Goal: Task Accomplishment & Management: Manage account settings

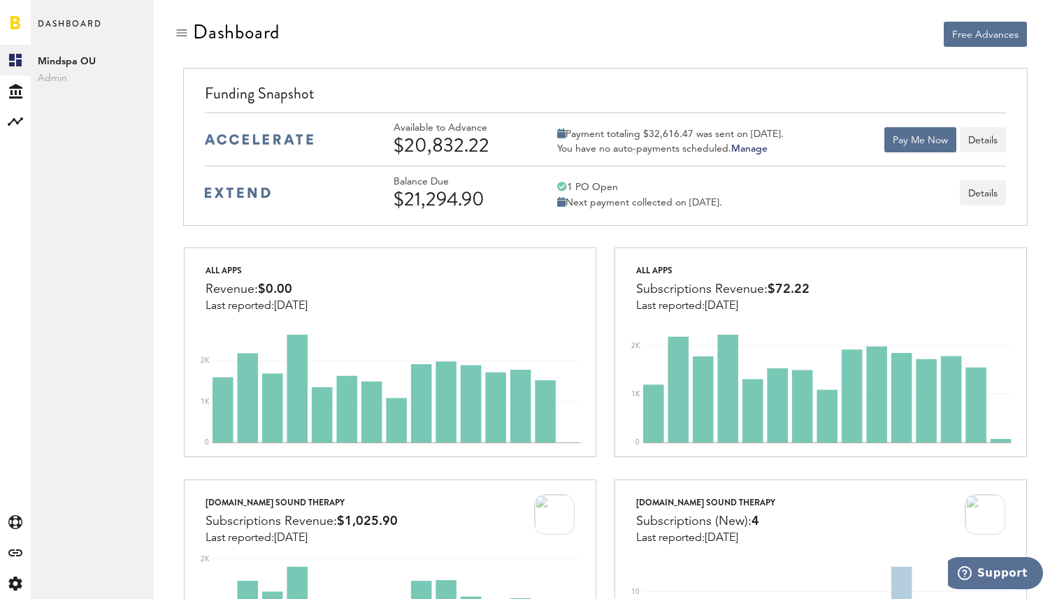
click at [50, 76] on span "Admin" at bounding box center [92, 78] width 109 height 17
click at [14, 92] on icon at bounding box center [15, 91] width 13 height 15
click at [16, 123] on icon at bounding box center [15, 121] width 15 height 8
click at [16, 55] on icon at bounding box center [15, 60] width 13 height 13
click at [53, 79] on span "Admin" at bounding box center [92, 78] width 109 height 17
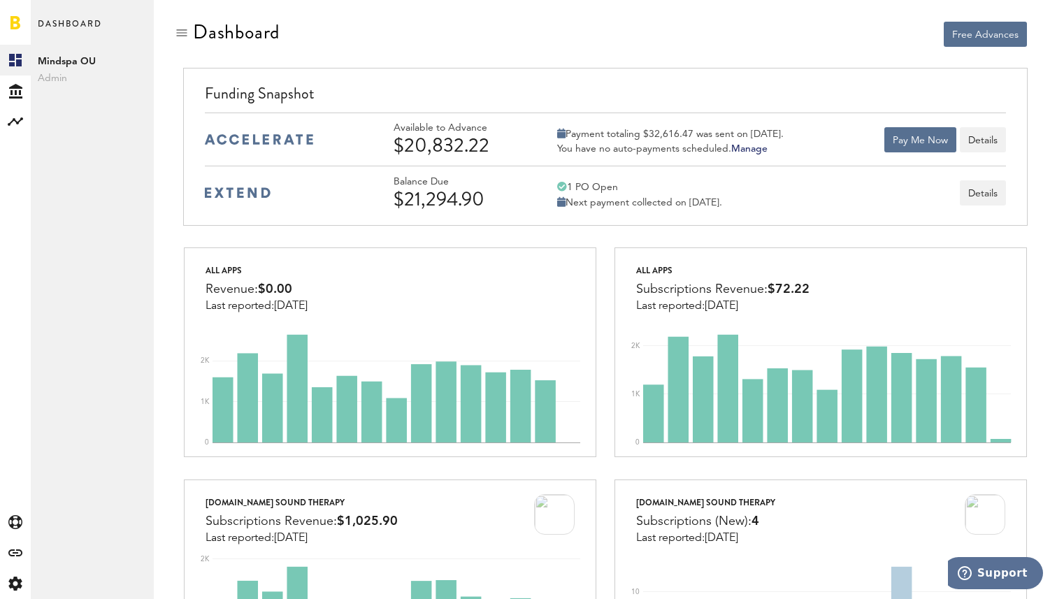
click at [53, 79] on span "Admin" at bounding box center [92, 78] width 109 height 17
click at [54, 76] on span "Admin" at bounding box center [92, 78] width 109 height 17
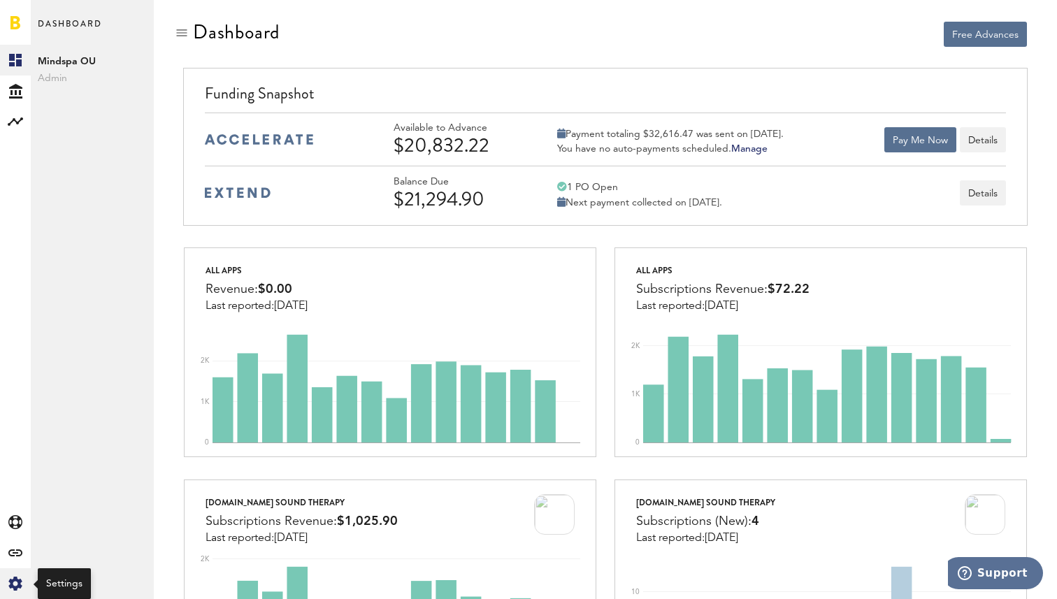
click at [18, 577] on icon "Created with Sketch." at bounding box center [15, 584] width 14 height 14
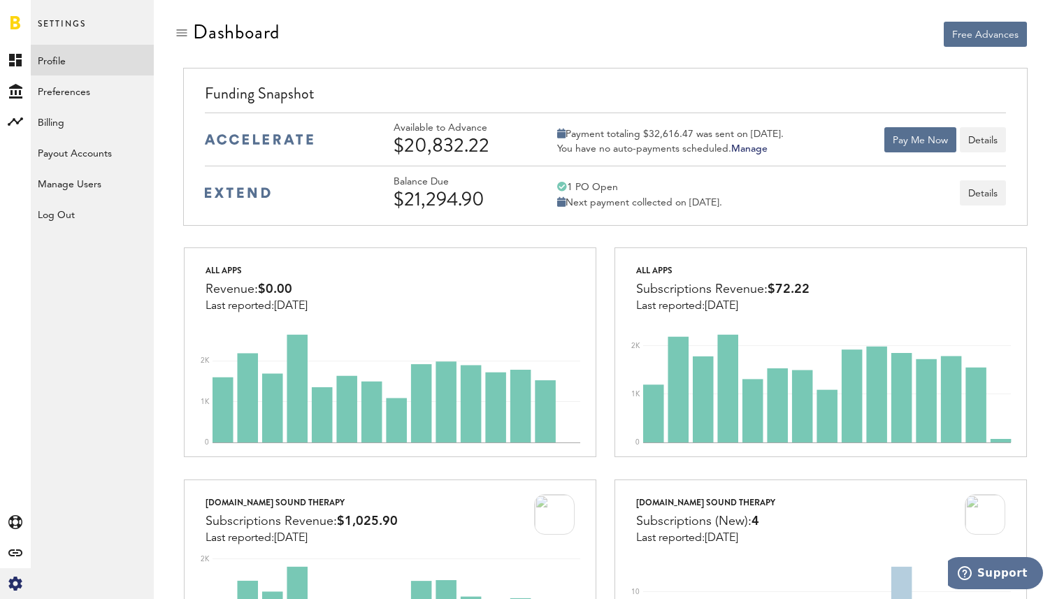
click at [66, 62] on link "Profile" at bounding box center [92, 60] width 123 height 31
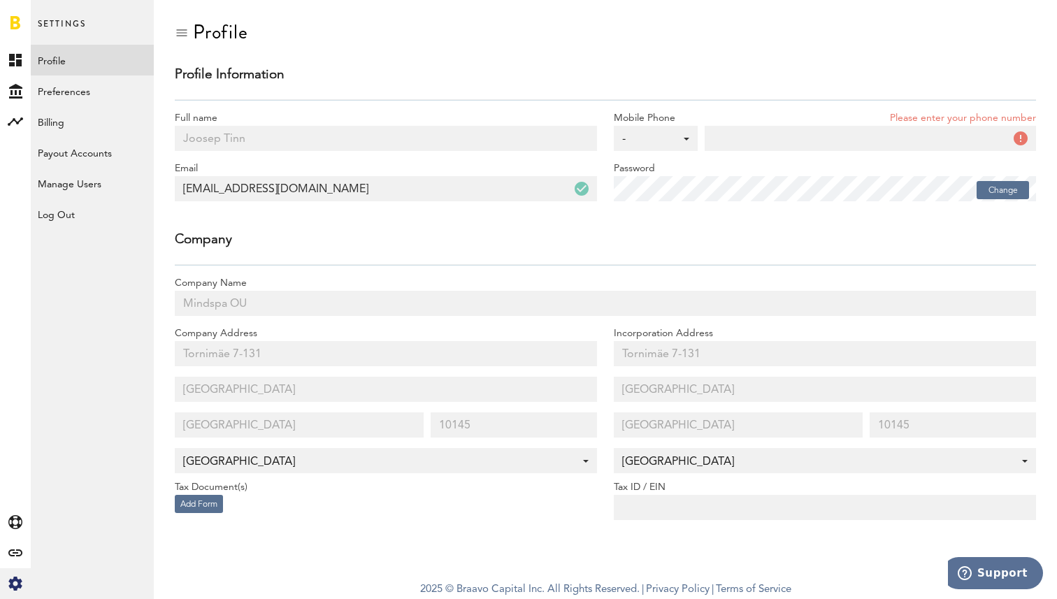
click at [657, 133] on div "-" at bounding box center [648, 139] width 53 height 13
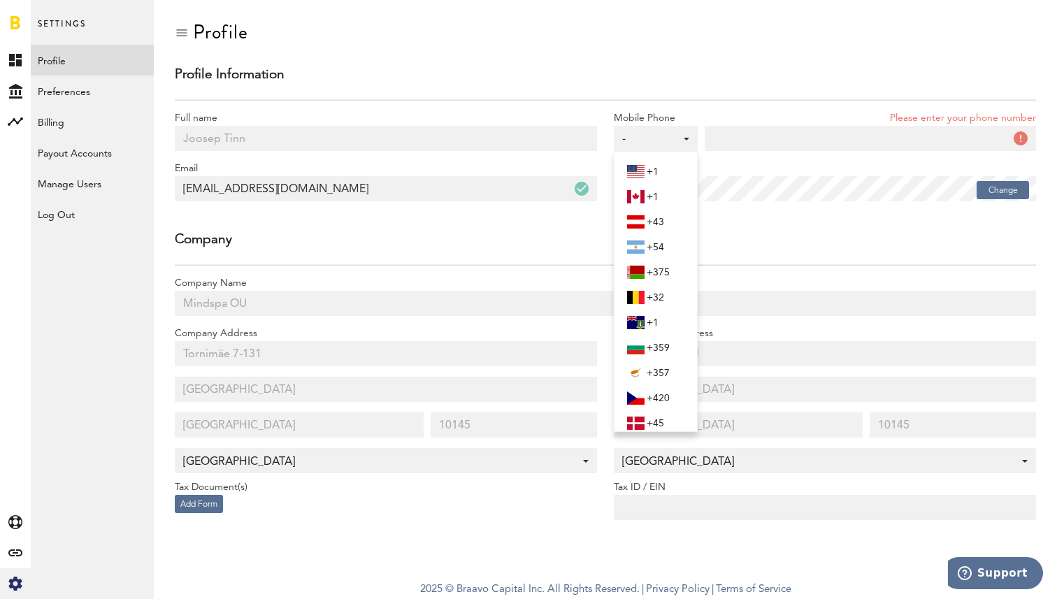
click at [408, 249] on div "Company" at bounding box center [605, 243] width 861 height 21
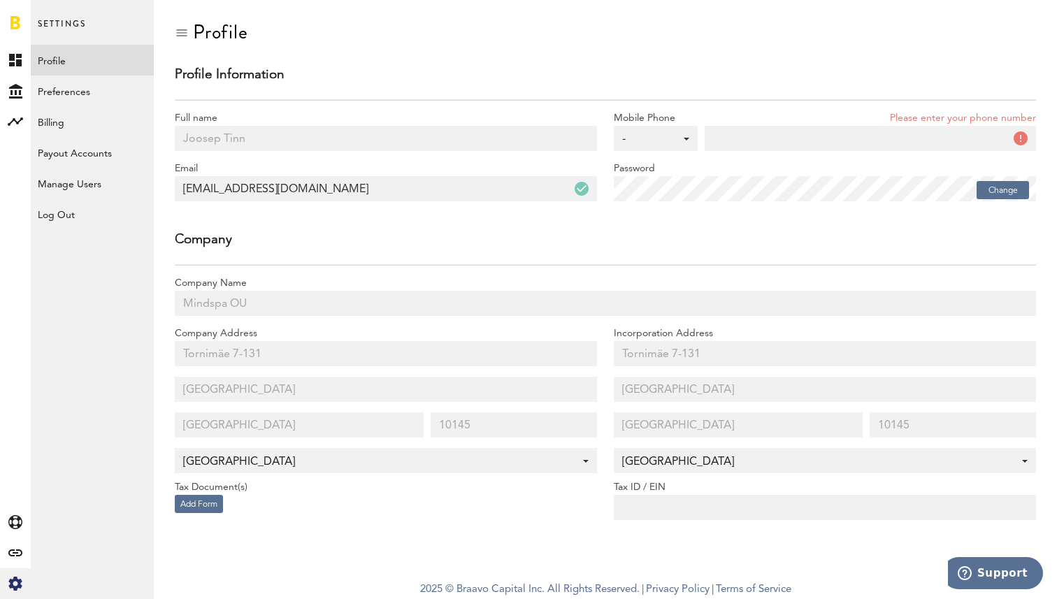
scroll to position [1, 0]
click at [57, 126] on link "Billing" at bounding box center [92, 121] width 123 height 31
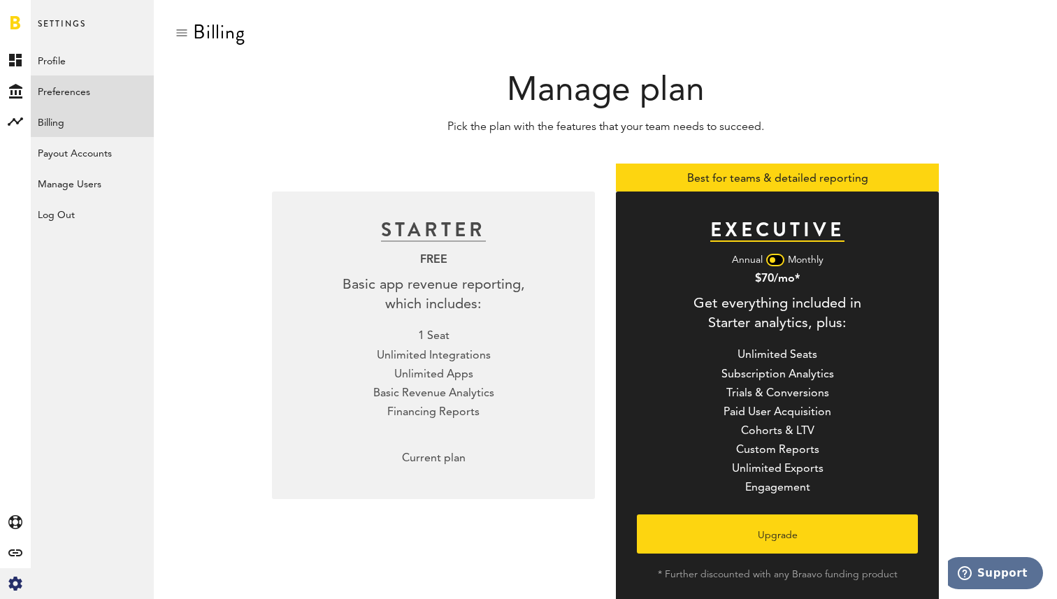
click at [64, 96] on link "Preferences" at bounding box center [92, 91] width 123 height 31
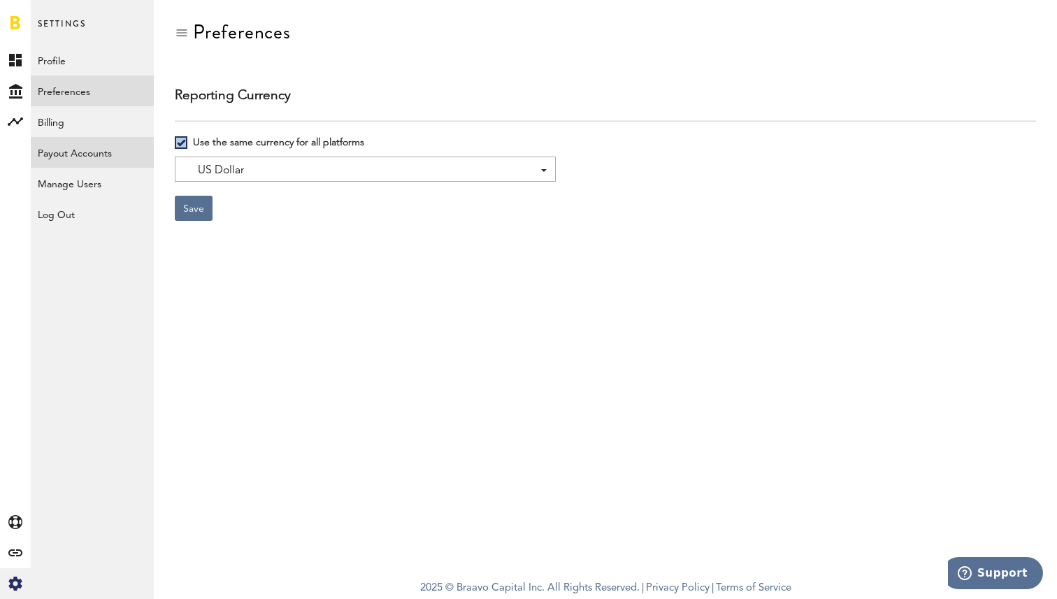
click at [76, 159] on link "Payout Accounts" at bounding box center [92, 152] width 123 height 31
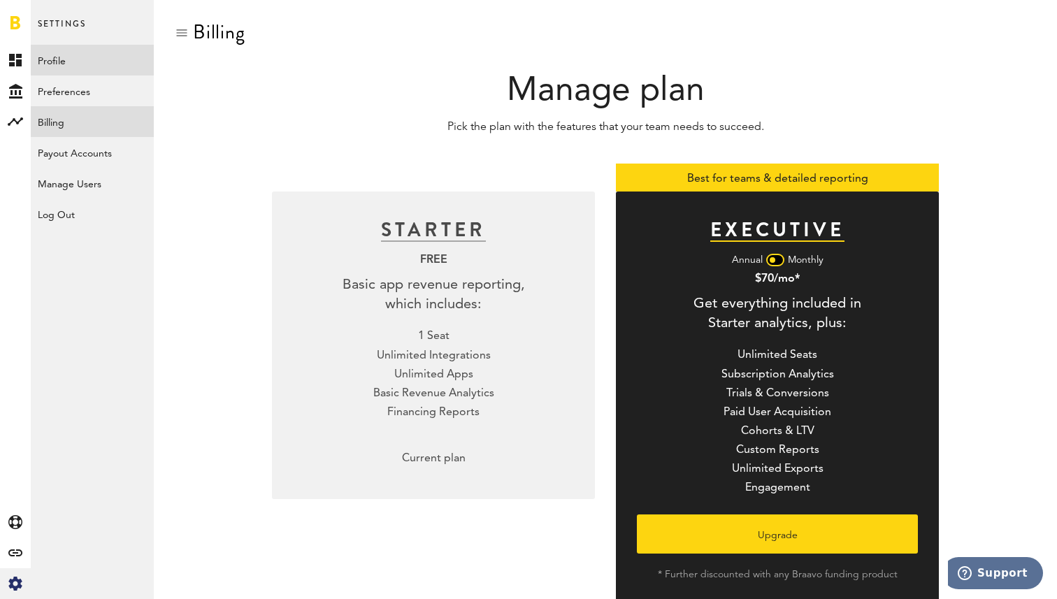
click at [50, 60] on link "Profile" at bounding box center [92, 60] width 123 height 31
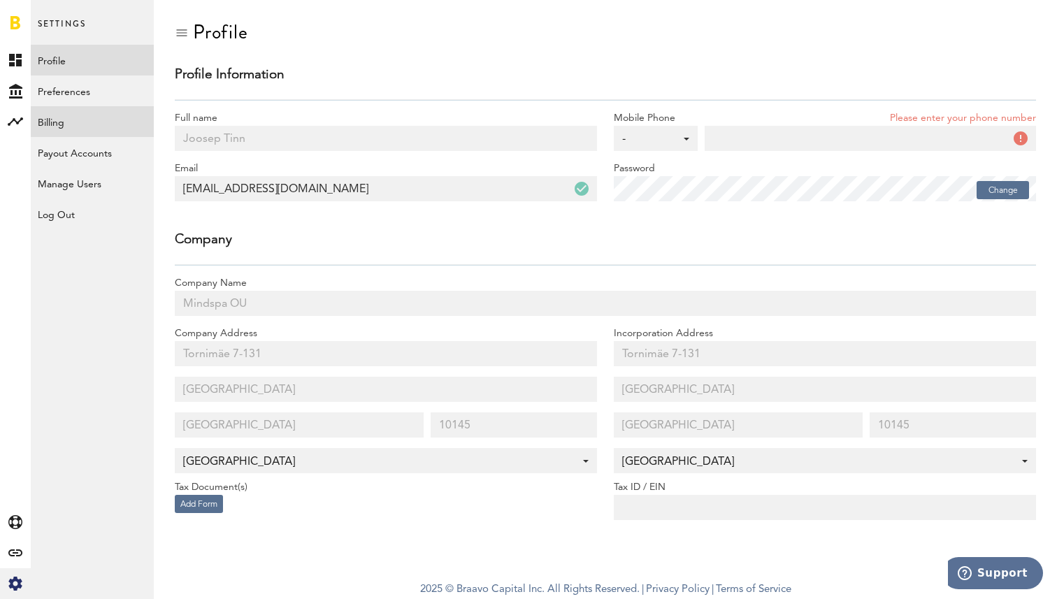
click at [66, 120] on link "Billing" at bounding box center [92, 121] width 123 height 31
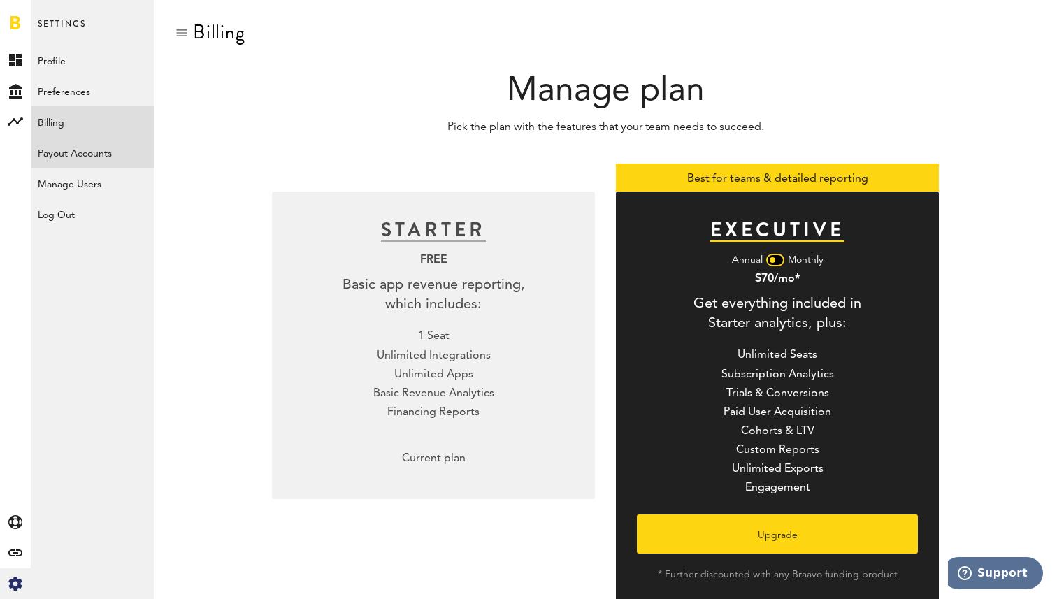
click at [66, 151] on link "Payout Accounts" at bounding box center [92, 152] width 123 height 31
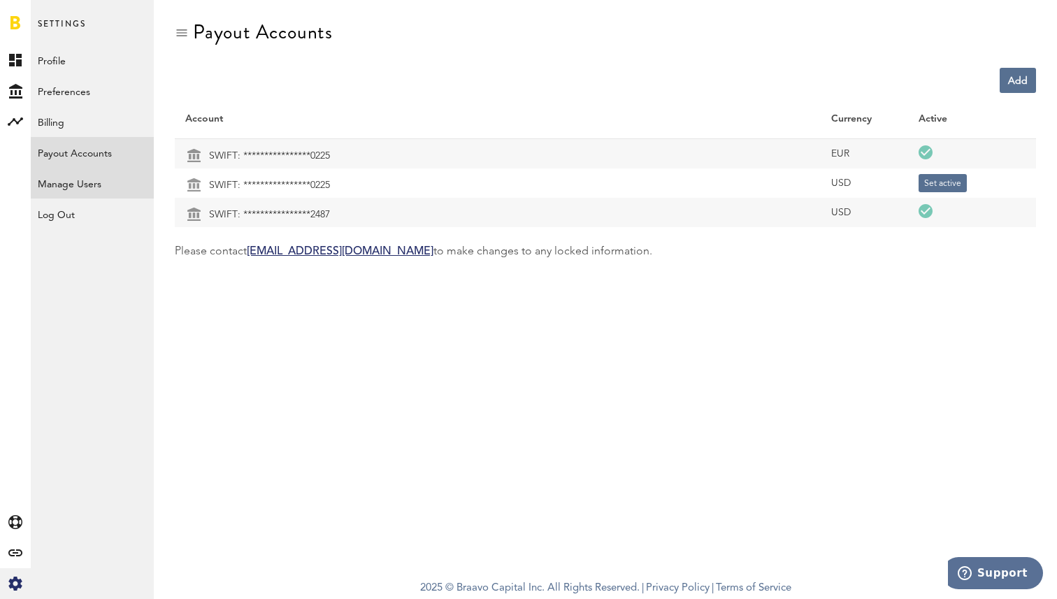
click at [80, 188] on link "Manage Users" at bounding box center [92, 183] width 123 height 31
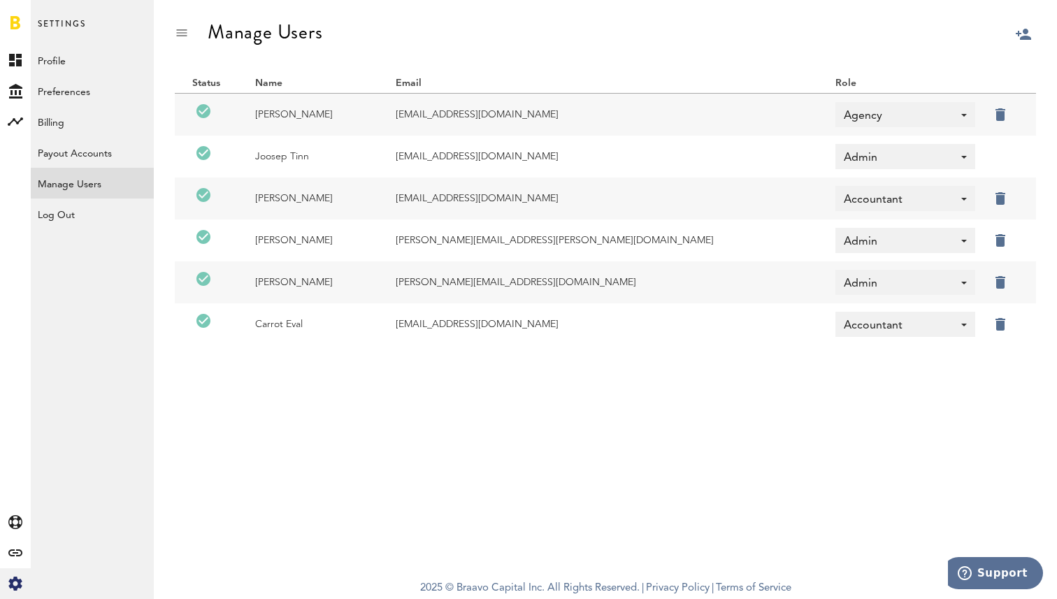
click at [1019, 196] on label at bounding box center [1019, 196] width 0 height 0
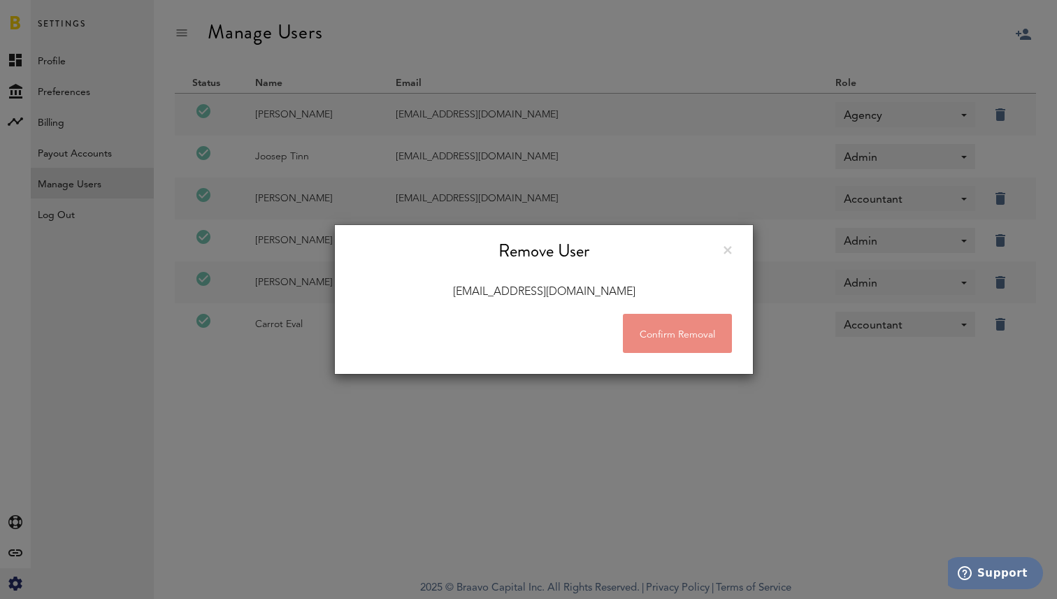
click at [691, 329] on button "Confirm Removal" at bounding box center [677, 333] width 109 height 39
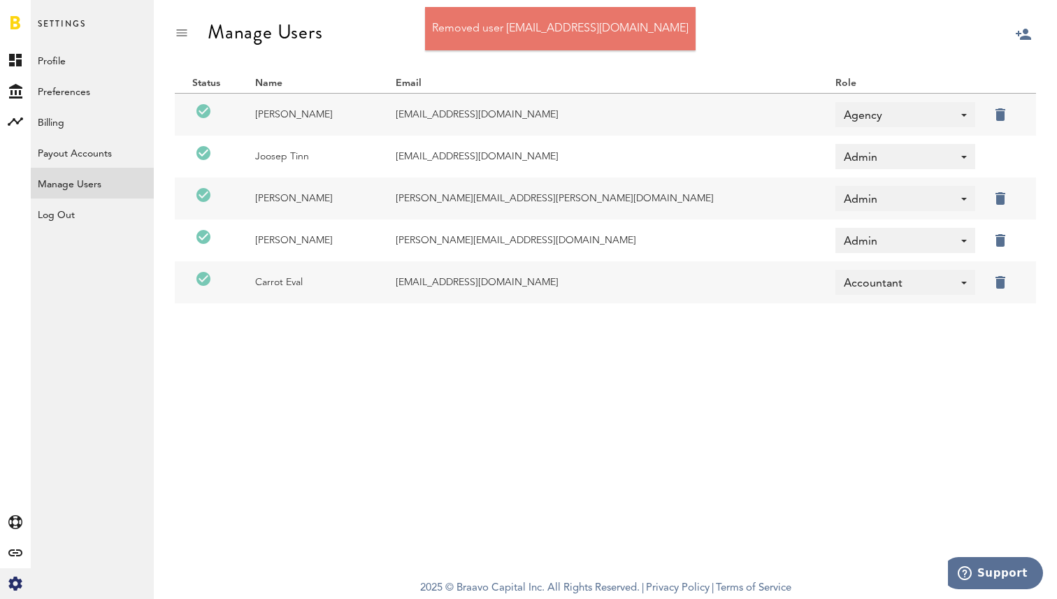
click at [1019, 196] on label at bounding box center [1019, 196] width 0 height 0
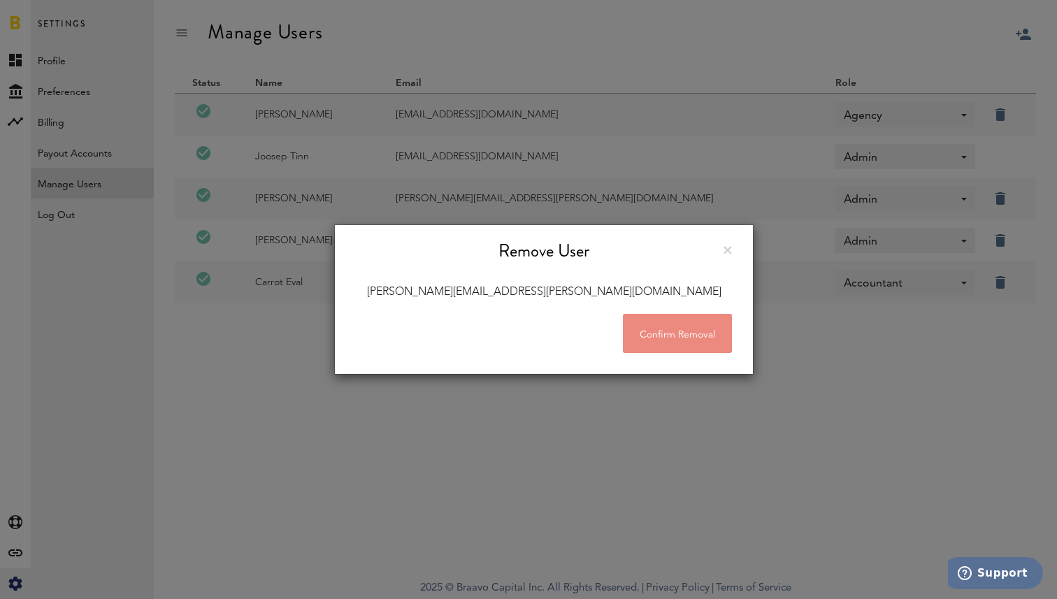
click at [661, 336] on button "Confirm Removal" at bounding box center [677, 333] width 109 height 39
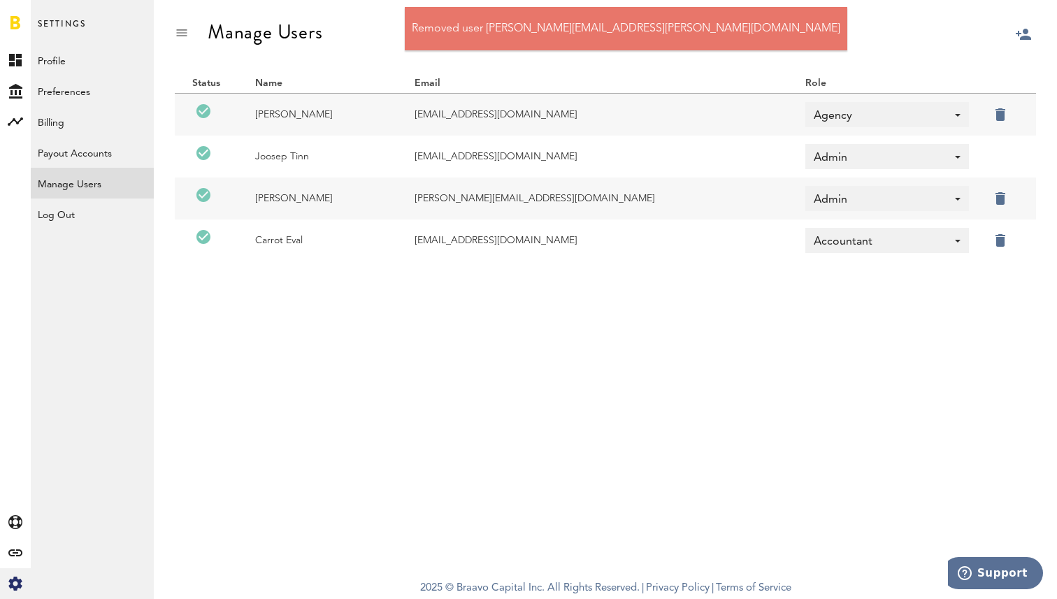
click at [1019, 113] on label at bounding box center [1019, 113] width 0 height 0
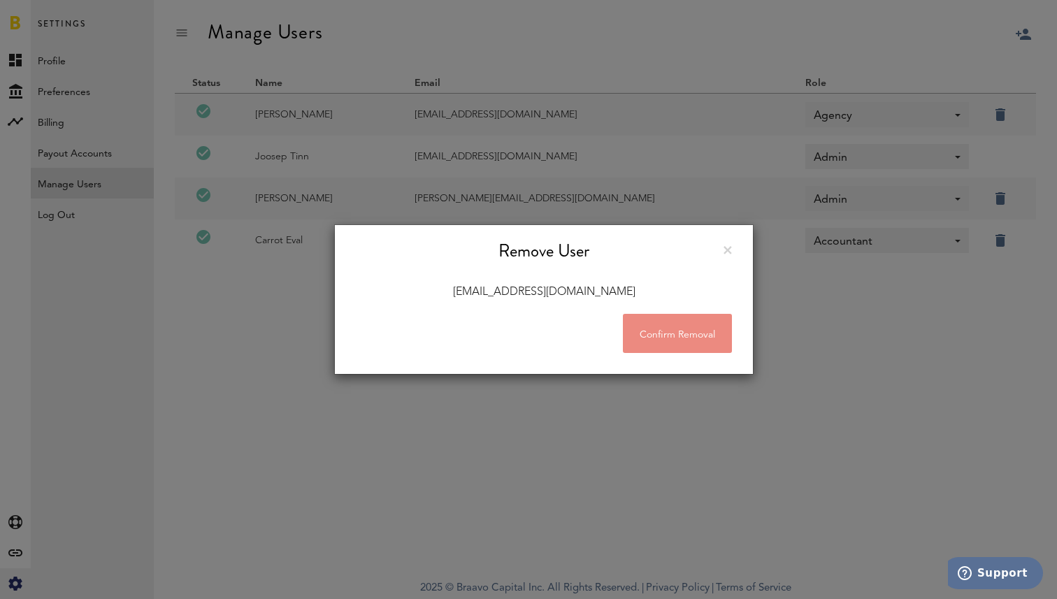
click at [685, 333] on button "Confirm Removal" at bounding box center [677, 333] width 109 height 39
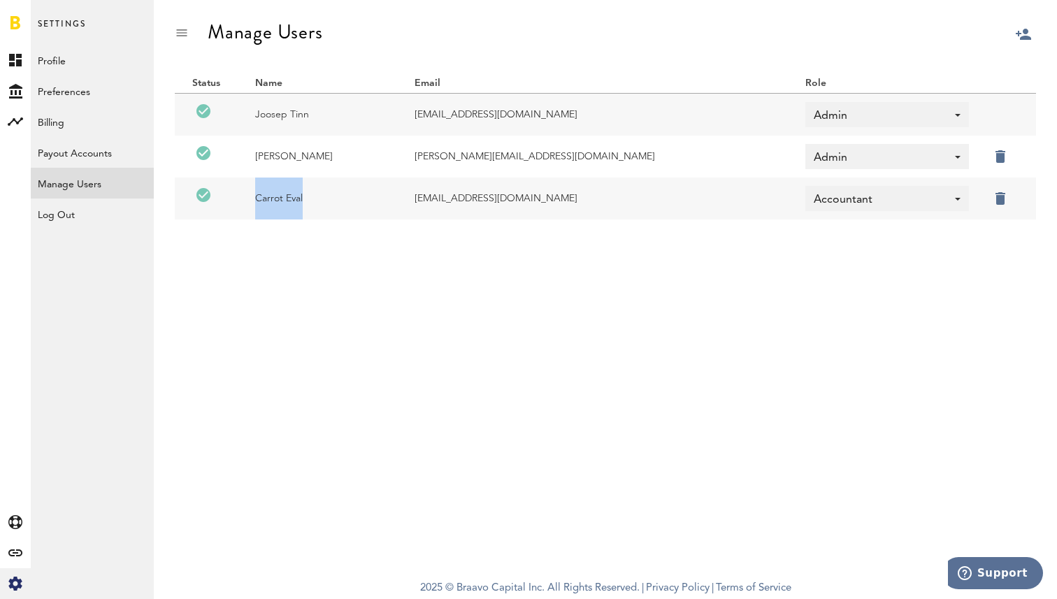
drag, startPoint x: 303, startPoint y: 195, endPoint x: 252, endPoint y: 193, distance: 51.1
click at [252, 193] on td "Carrot Eval" at bounding box center [317, 199] width 159 height 42
copy td "Carrot Eval"
click at [319, 310] on div "Manage Users Status Name Email Role Active Joosep Tinn joosep@synctuition.com A…" at bounding box center [605, 285] width 903 height 571
click at [48, 147] on link "Payout Accounts" at bounding box center [92, 152] width 123 height 31
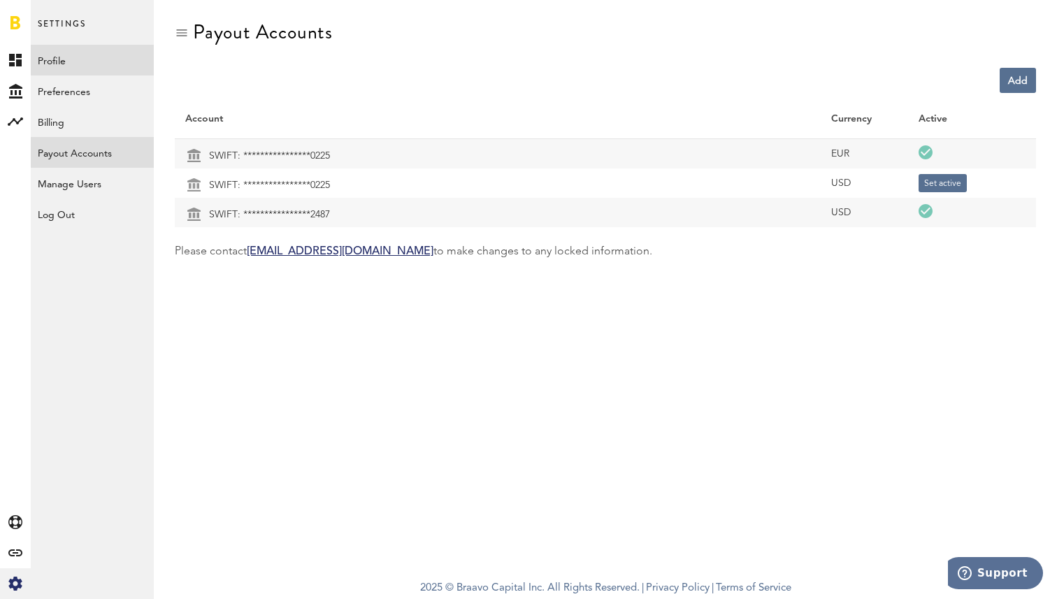
click at [48, 64] on link "Profile" at bounding box center [92, 60] width 123 height 31
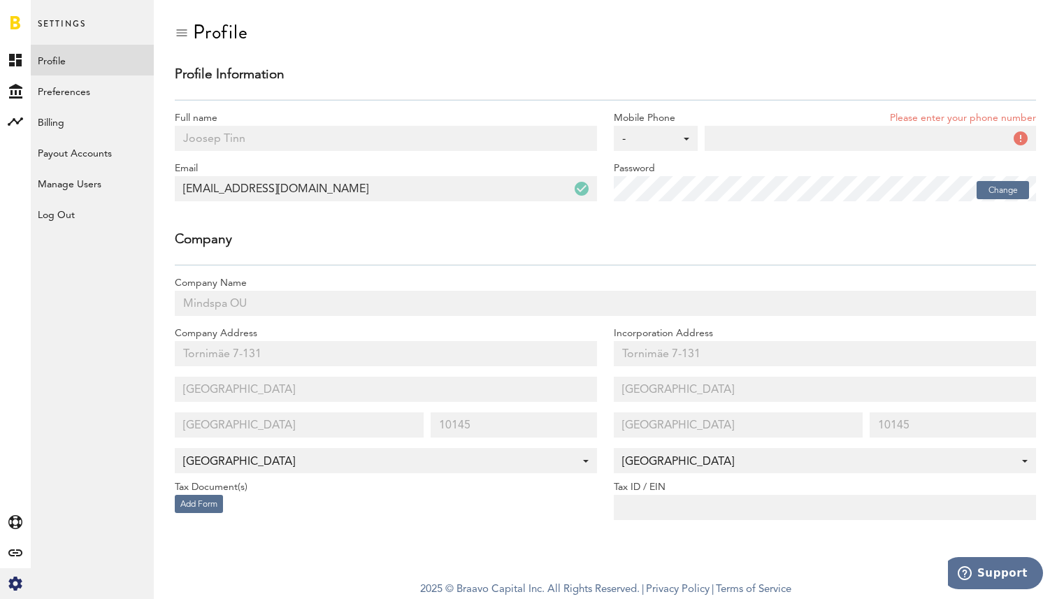
scroll to position [1, 0]
click at [80, 97] on link "Preferences" at bounding box center [92, 91] width 123 height 31
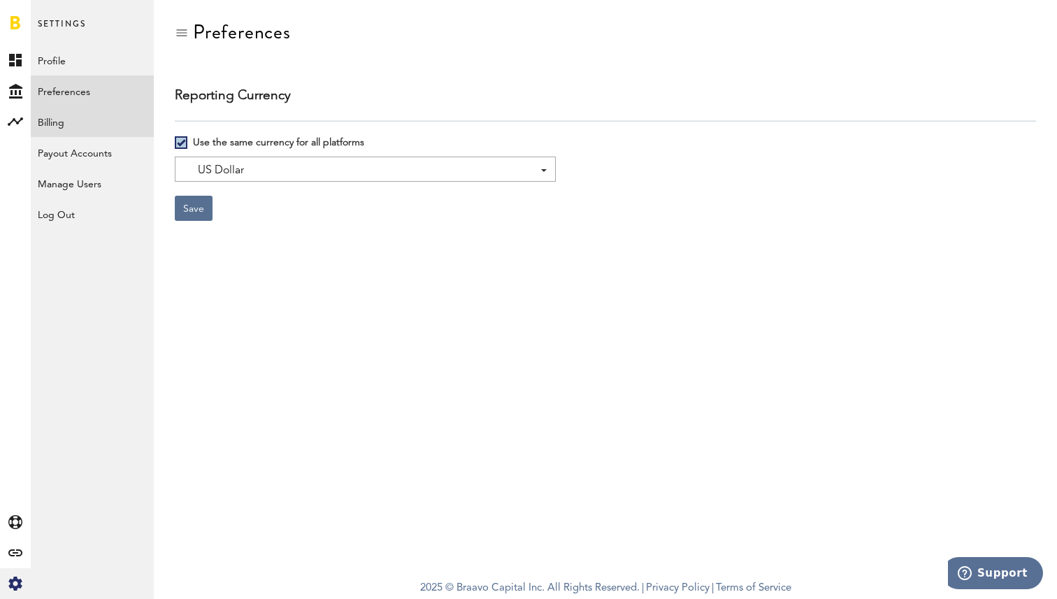
click at [73, 120] on link "Billing" at bounding box center [92, 121] width 123 height 31
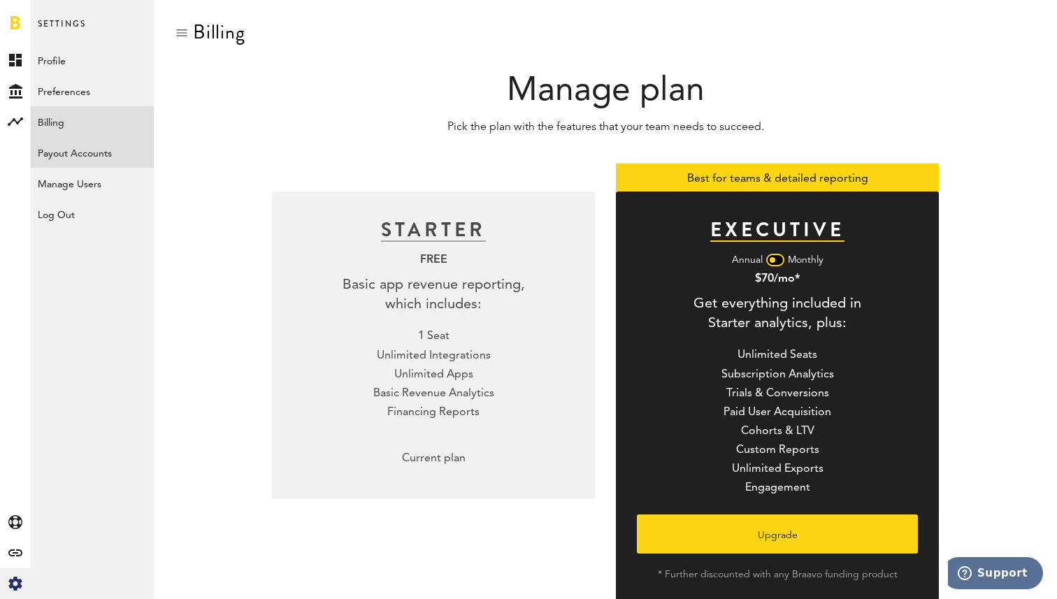
click at [75, 152] on link "Payout Accounts" at bounding box center [92, 152] width 123 height 31
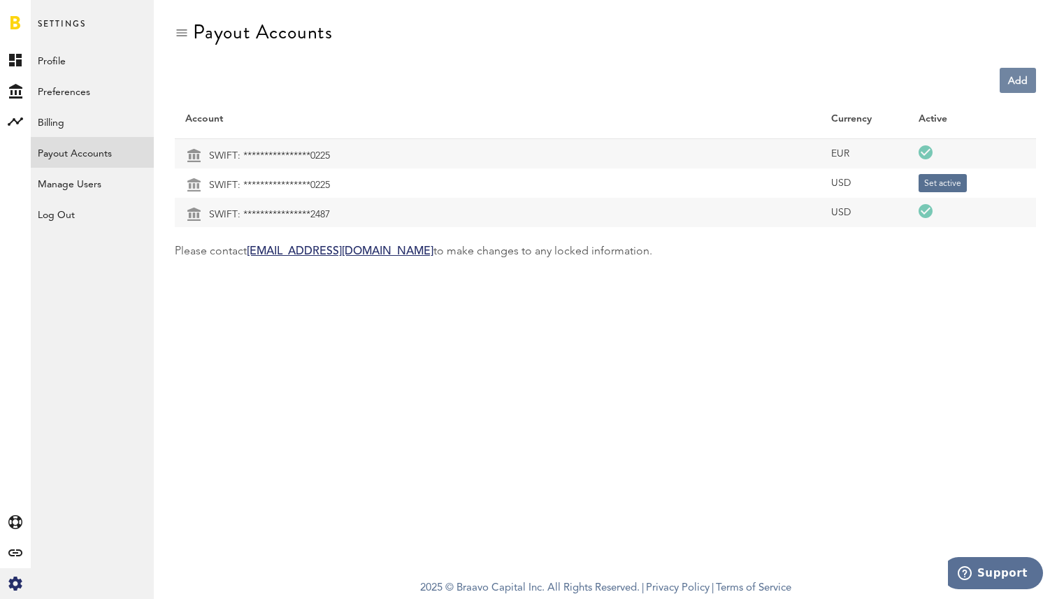
click at [1012, 78] on link "Add" at bounding box center [1018, 80] width 36 height 25
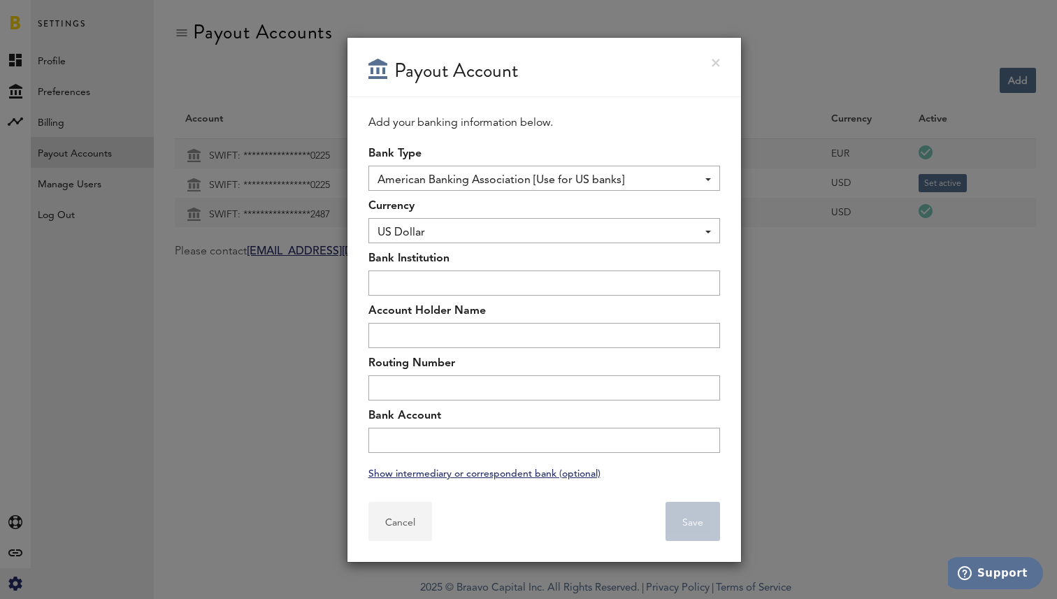
click at [407, 521] on button "Cancel" at bounding box center [400, 521] width 64 height 39
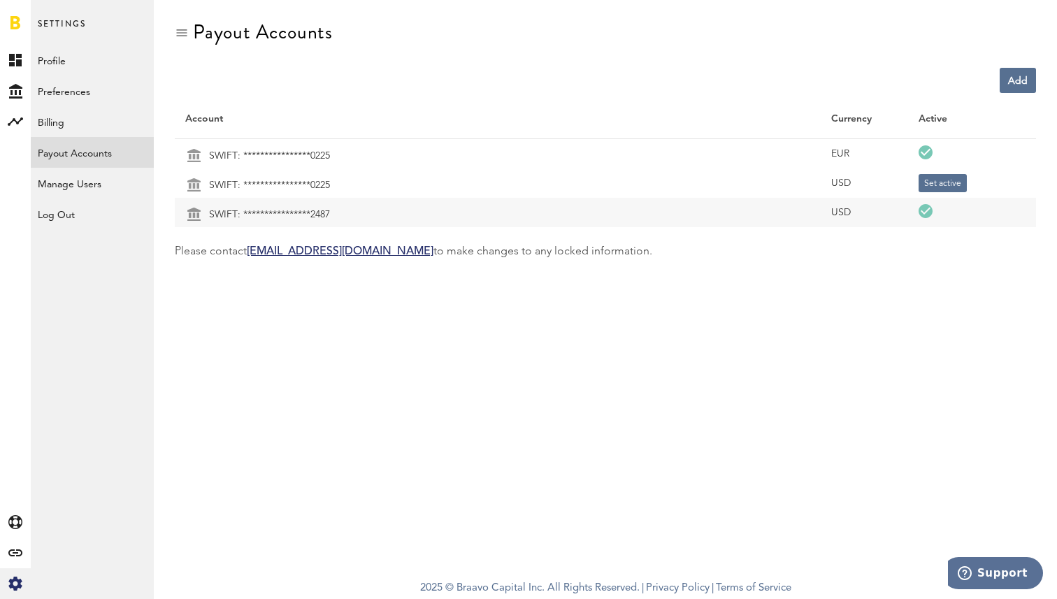
click at [926, 155] on span at bounding box center [927, 153] width 17 height 17
click at [926, 215] on span at bounding box center [927, 212] width 17 height 17
click at [924, 148] on span at bounding box center [927, 153] width 17 height 17
click at [922, 215] on span at bounding box center [927, 212] width 17 height 17
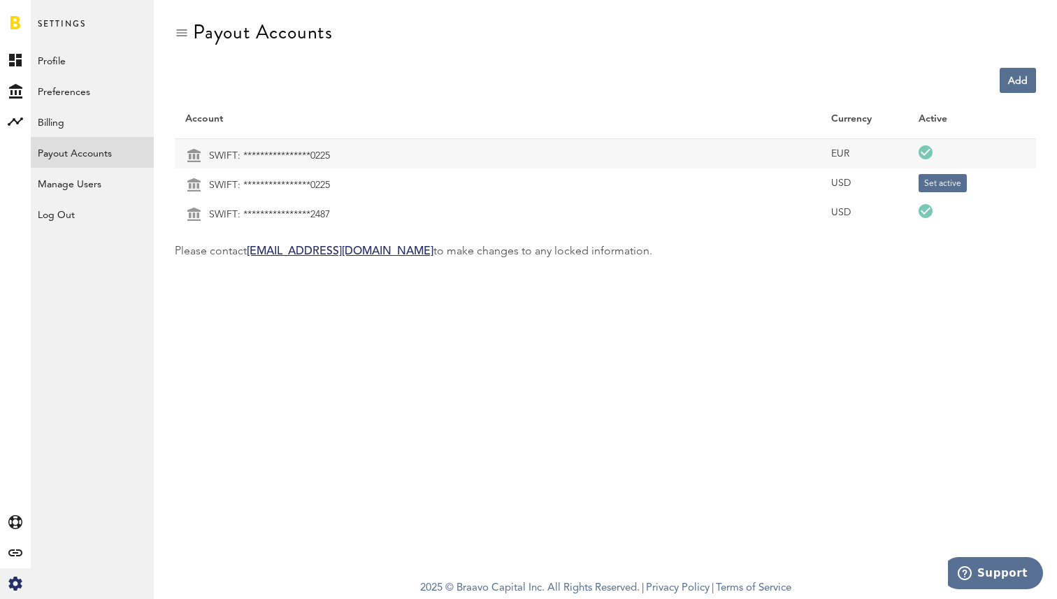
click at [922, 215] on span at bounding box center [927, 212] width 17 height 17
drag, startPoint x: 275, startPoint y: 22, endPoint x: 194, endPoint y: 18, distance: 81.2
click at [194, 21] on div "Payout Accounts" at bounding box center [605, 44] width 861 height 47
copy div "Payout Accounts"
